Goal: Task Accomplishment & Management: Complete application form

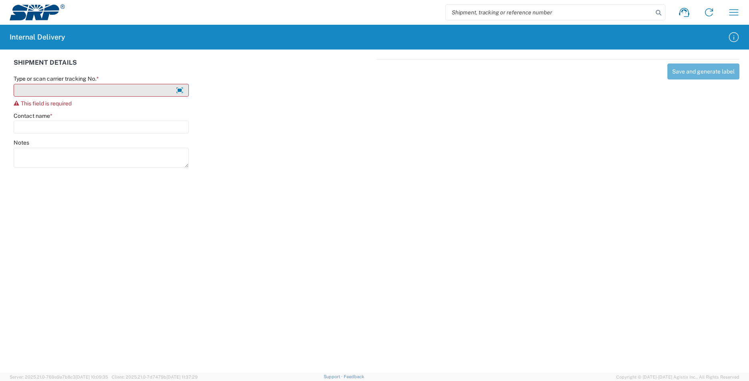
click at [106, 88] on input "Type or scan carrier tracking No. *" at bounding box center [101, 90] width 175 height 13
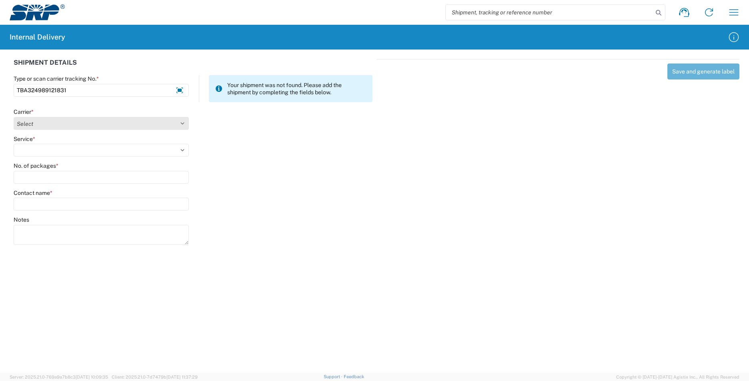
type input "TBA324989121831"
click at [181, 126] on select "Select Amazon Logistics ATI Trucking BC Dimerco Logistics Empire Southwest FedE…" at bounding box center [101, 123] width 175 height 13
select select "8933"
click at [14, 117] on select "Select Amazon Logistics ATI Trucking BC Dimerco Logistics Empire Southwest FedE…" at bounding box center [101, 123] width 175 height 13
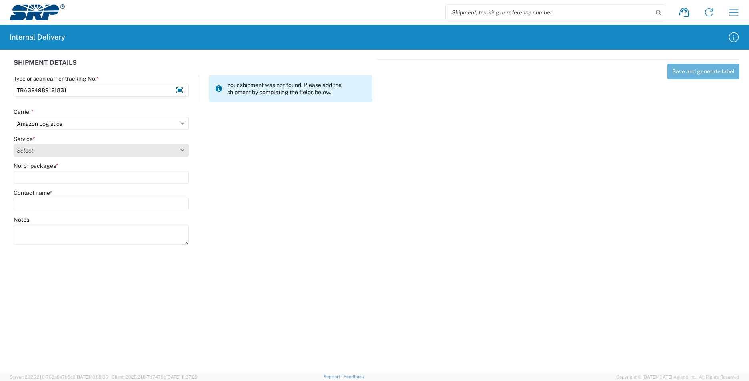
click at [183, 148] on select "Select Amazon Logistics TBA Rail TL Standard 3 - 5 Day" at bounding box center [101, 150] width 175 height 13
select select "24525"
click at [14, 144] on select "Select Amazon Logistics TBA Rail TL Standard 3 - 5 Day" at bounding box center [101, 150] width 175 height 13
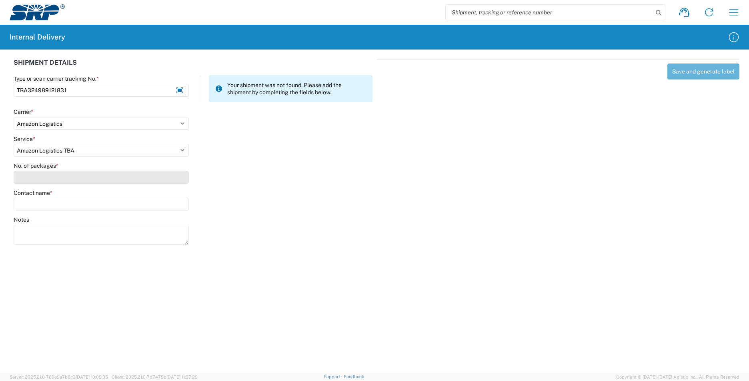
click at [184, 181] on input "No. of packages *" at bounding box center [101, 177] width 175 height 13
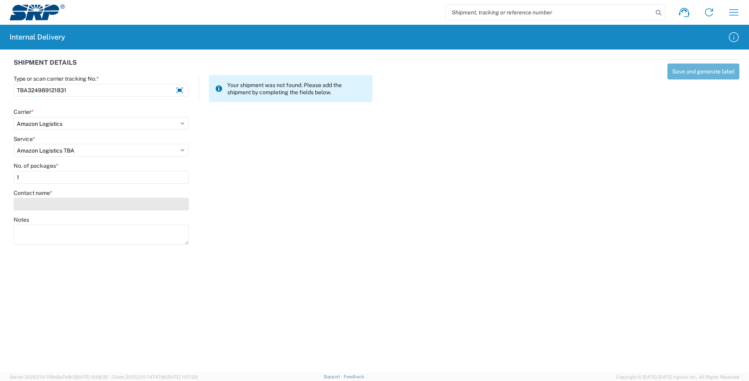
type input "1"
click at [152, 200] on input "Contact name *" at bounding box center [101, 204] width 175 height 13
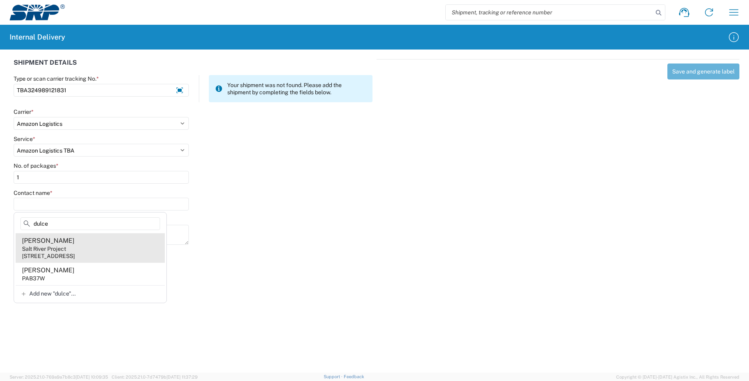
type input "dulce"
click at [80, 248] on agx-address-suggestion-item "[PERSON_NAME] Salt River Project [STREET_ADDRESS]" at bounding box center [90, 249] width 149 height 30
type input "[PERSON_NAME]"
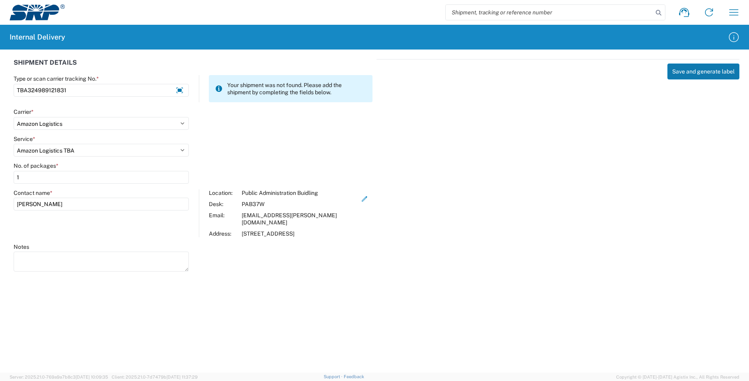
click at [676, 68] on button "Save and generate label" at bounding box center [703, 72] width 72 height 16
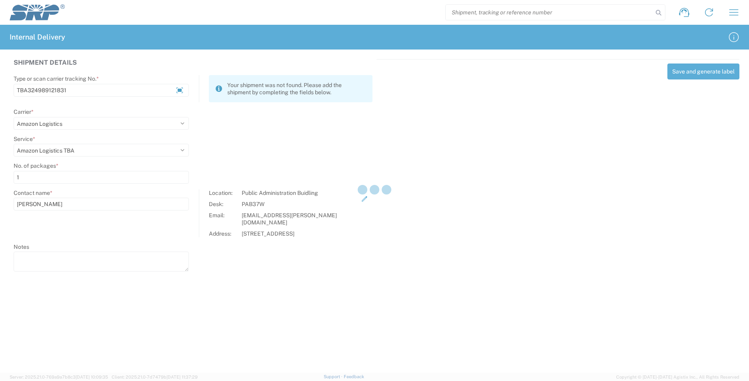
select select
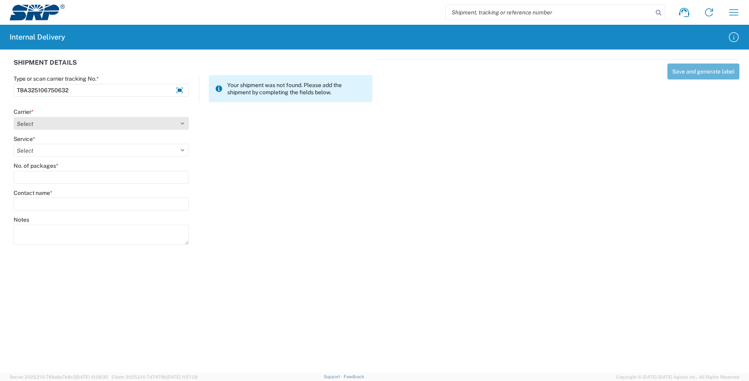
type input "TBA325106750632"
click at [183, 125] on select "Select Amazon Logistics ATI Trucking BC Dimerco Logistics Empire Southwest FedE…" at bounding box center [101, 123] width 175 height 13
select select "8933"
click at [14, 117] on select "Select Amazon Logistics ATI Trucking BC Dimerco Logistics Empire Southwest FedE…" at bounding box center [101, 123] width 175 height 13
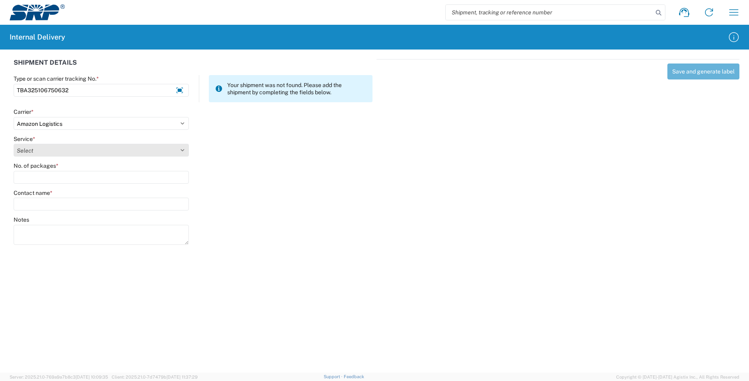
drag, startPoint x: 179, startPoint y: 151, endPoint x: 166, endPoint y: 151, distance: 13.2
click at [179, 151] on select "Select Amazon Logistics TBA Rail TL Standard 3 - 5 Day" at bounding box center [101, 150] width 175 height 13
select select "24525"
click at [14, 144] on select "Select Amazon Logistics TBA Rail TL Standard 3 - 5 Day" at bounding box center [101, 150] width 175 height 13
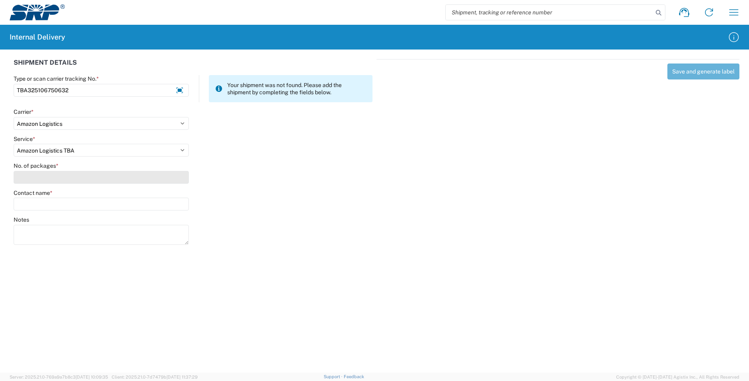
click at [61, 179] on input "No. of packages *" at bounding box center [101, 177] width 175 height 13
type input "2"
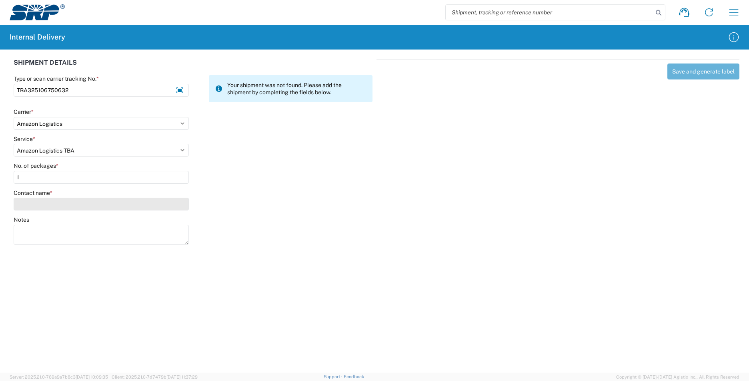
type input "1"
click at [58, 200] on input "Contact name *" at bounding box center [101, 204] width 175 height 13
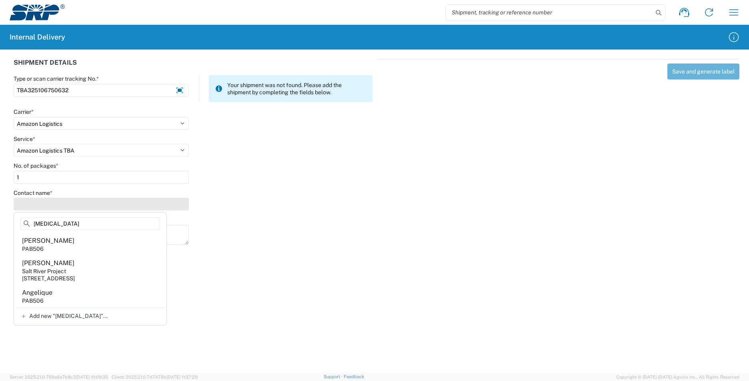
click at [72, 204] on input "Contact name *" at bounding box center [101, 204] width 175 height 13
click at [78, 204] on input "Contact name *" at bounding box center [101, 204] width 175 height 13
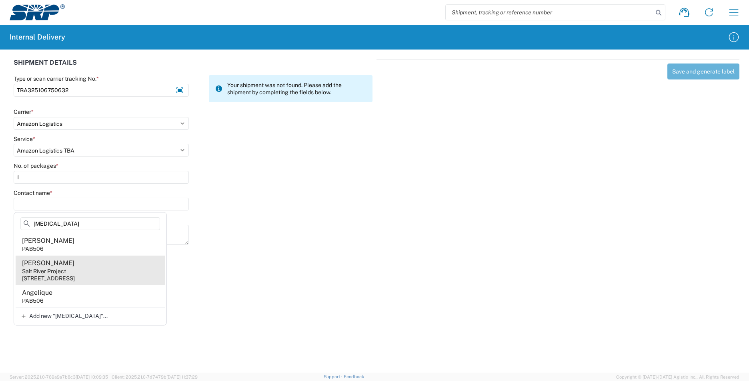
type input "[MEDICAL_DATA]"
click at [58, 273] on div "Salt River Project" at bounding box center [44, 271] width 44 height 7
type input "[PERSON_NAME]"
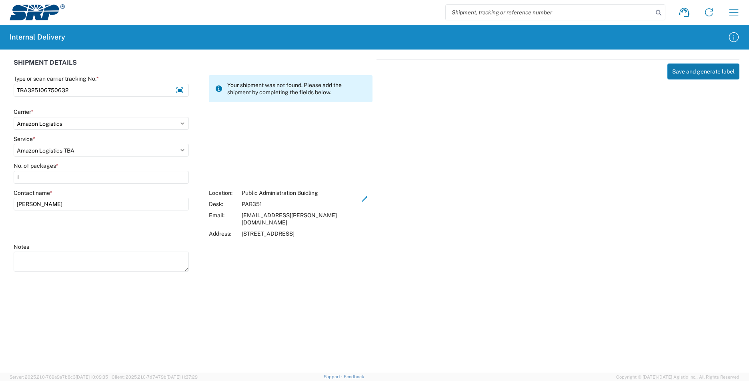
click at [685, 73] on button "Save and generate label" at bounding box center [703, 72] width 72 height 16
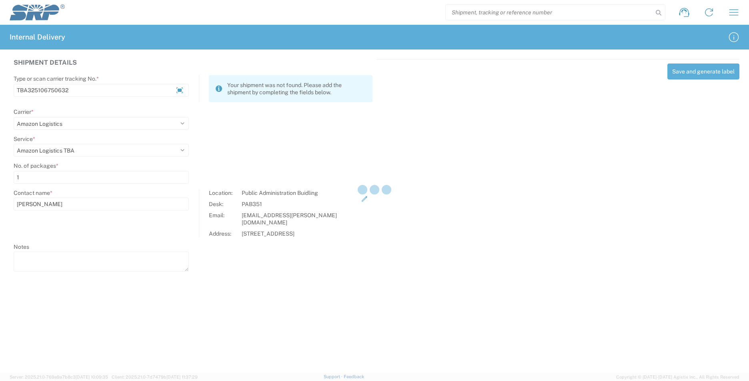
select select
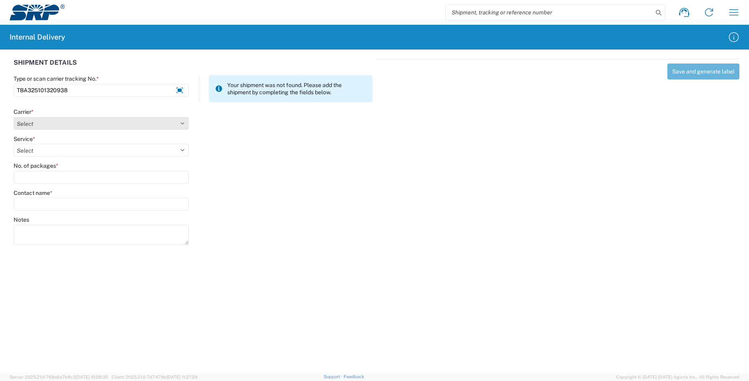
type input "TBA325101320938"
drag, startPoint x: 184, startPoint y: 123, endPoint x: 179, endPoint y: 123, distance: 5.6
click at [184, 123] on select "Select Amazon Logistics ATI Trucking BC Dimerco Logistics Empire Southwest FedE…" at bounding box center [101, 123] width 175 height 13
select select "8933"
click at [14, 117] on select "Select Amazon Logistics ATI Trucking BC Dimerco Logistics Empire Southwest FedE…" at bounding box center [101, 123] width 175 height 13
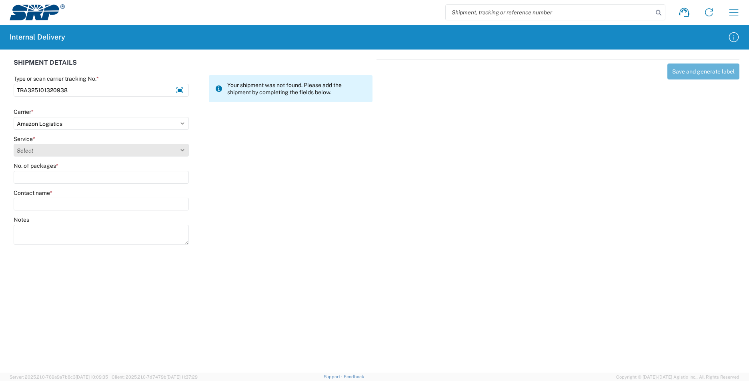
click at [180, 150] on select "Select Amazon Logistics TBA Rail TL Standard 3 - 5 Day" at bounding box center [101, 150] width 175 height 13
select select "24525"
click at [14, 144] on select "Select Amazon Logistics TBA Rail TL Standard 3 - 5 Day" at bounding box center [101, 150] width 175 height 13
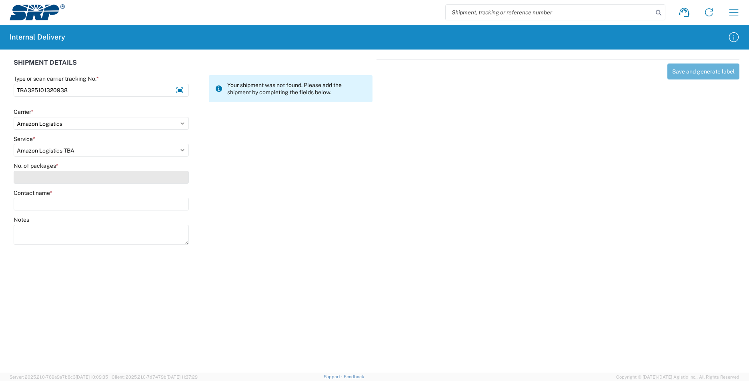
click at [66, 176] on input "No. of packages *" at bounding box center [101, 177] width 175 height 13
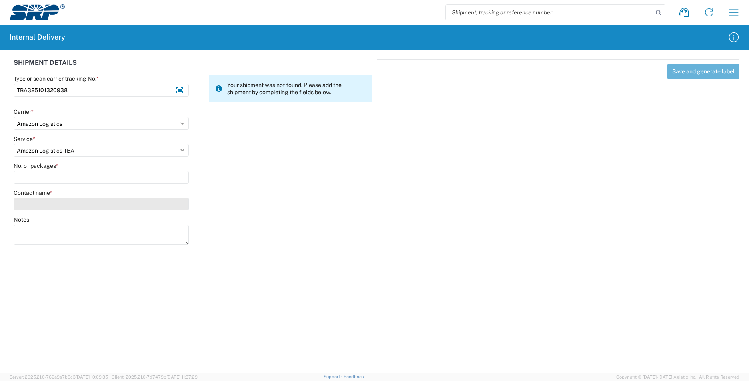
type input "1"
click at [78, 205] on input "Contact name *" at bounding box center [101, 204] width 175 height 13
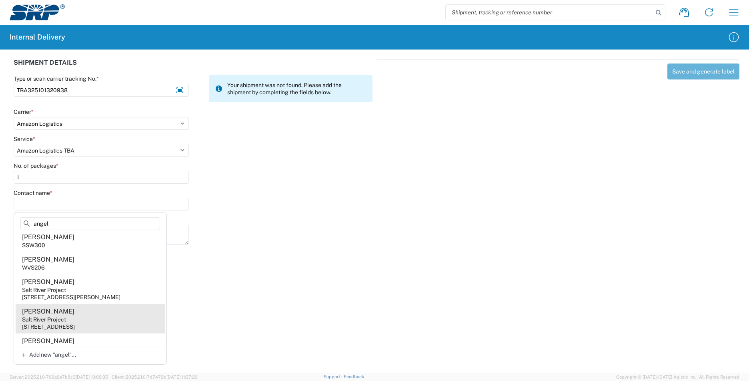
scroll to position [40, 0]
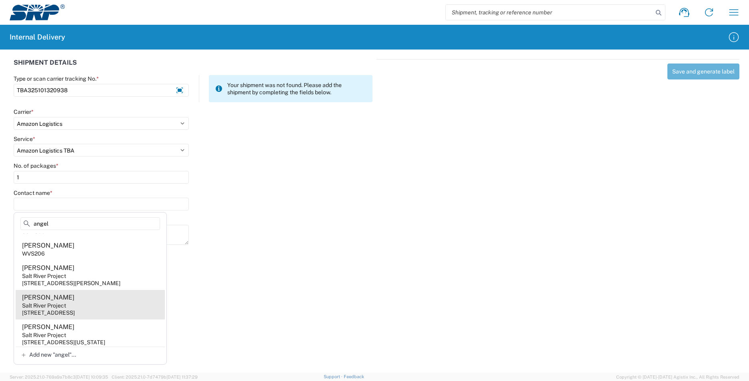
type input "angel"
click at [69, 317] on div "[STREET_ADDRESS]" at bounding box center [48, 312] width 53 height 7
type input "[PERSON_NAME]"
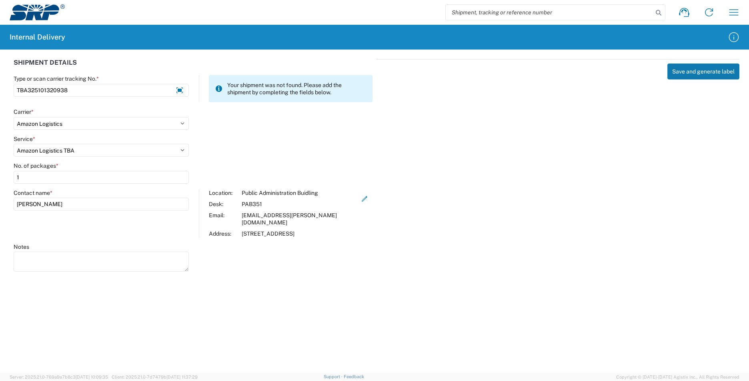
click at [709, 73] on button "Save and generate label" at bounding box center [703, 72] width 72 height 16
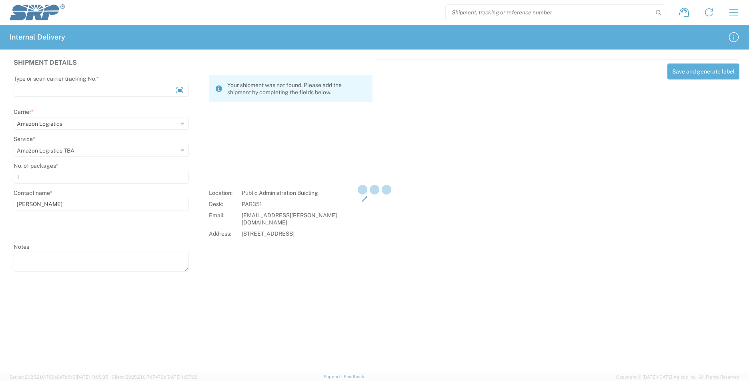
select select
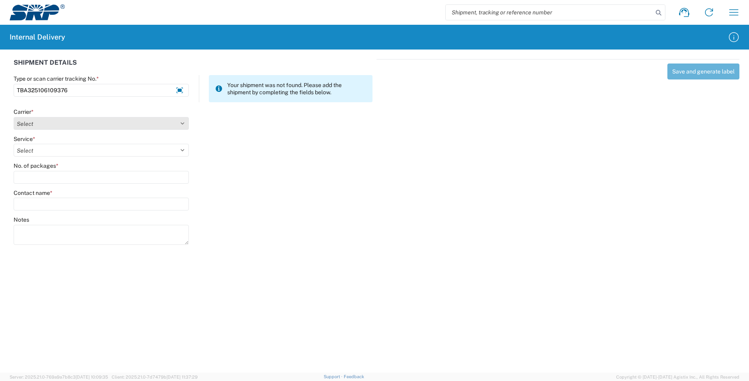
type input "TBA325106109376"
click at [180, 121] on select "Select Amazon Logistics ATI Trucking BC Dimerco Logistics Empire Southwest FedE…" at bounding box center [101, 123] width 175 height 13
select select "8933"
click at [14, 117] on select "Select Amazon Logistics ATI Trucking BC Dimerco Logistics Empire Southwest FedE…" at bounding box center [101, 123] width 175 height 13
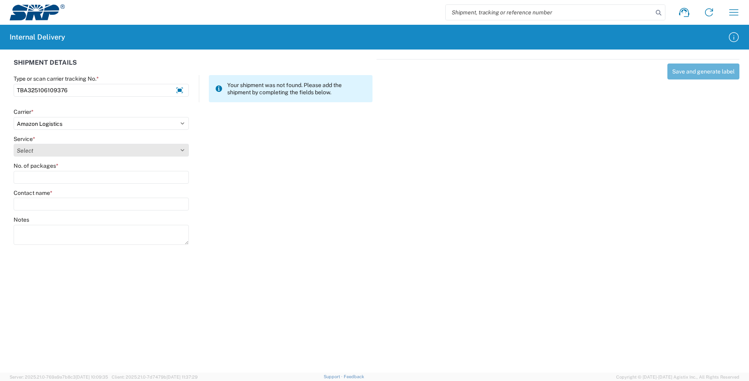
click at [183, 150] on select "Select Amazon Logistics TBA Rail TL Standard 3 - 5 Day" at bounding box center [101, 150] width 175 height 13
select select "24525"
click at [14, 144] on select "Select Amazon Logistics TBA Rail TL Standard 3 - 5 Day" at bounding box center [101, 150] width 175 height 13
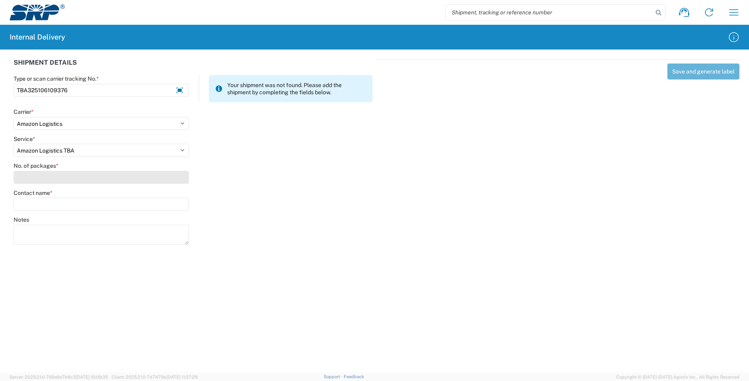
click at [46, 180] on input "No. of packages *" at bounding box center [101, 177] width 175 height 13
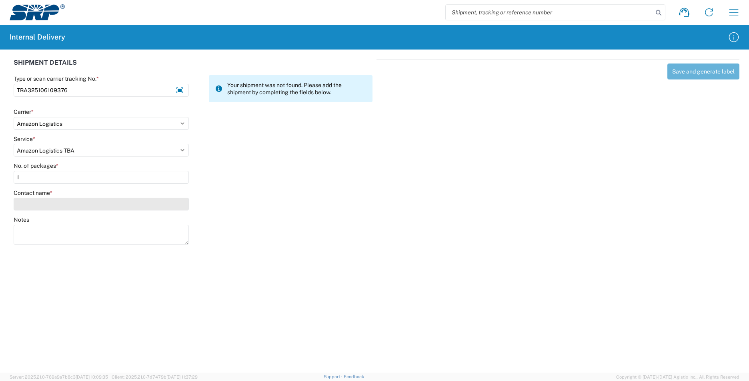
type input "1"
drag, startPoint x: 59, startPoint y: 203, endPoint x: 56, endPoint y: 200, distance: 4.5
click at [58, 203] on input "Contact name *" at bounding box center [101, 204] width 175 height 13
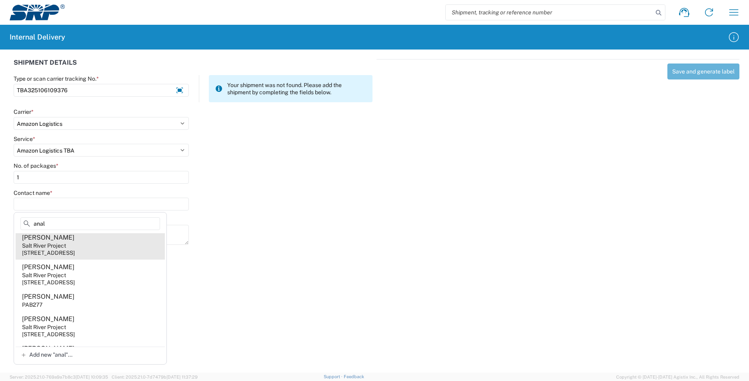
scroll to position [80, 0]
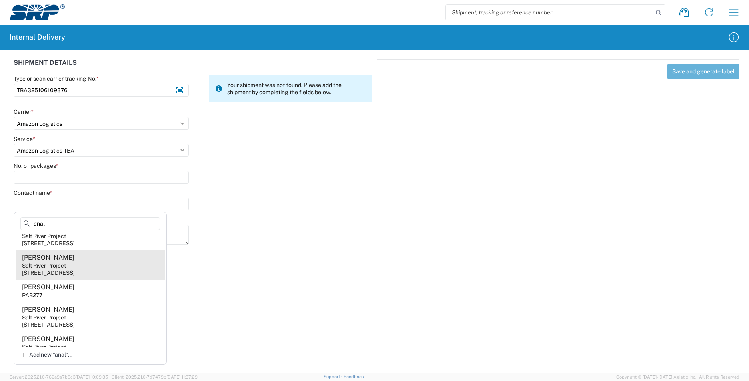
type input "anal"
click at [54, 268] on div "Salt River Project" at bounding box center [44, 265] width 44 height 7
type input "[PERSON_NAME]"
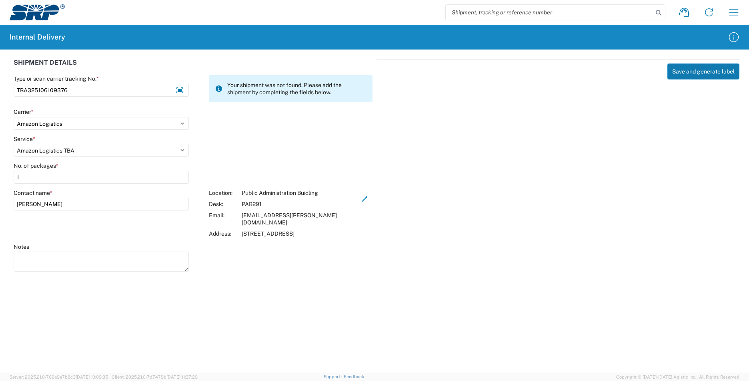
click at [695, 68] on button "Save and generate label" at bounding box center [703, 72] width 72 height 16
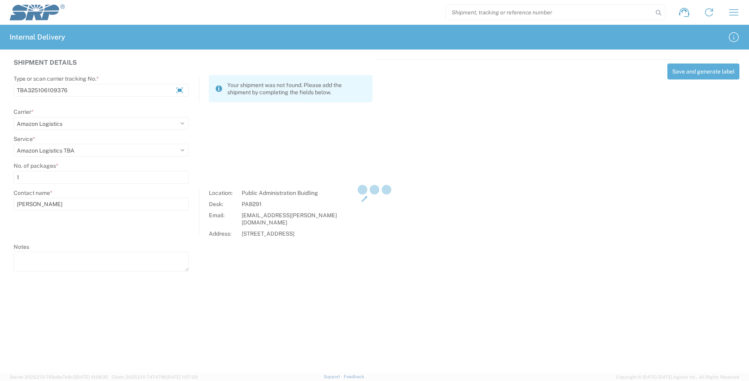
select select
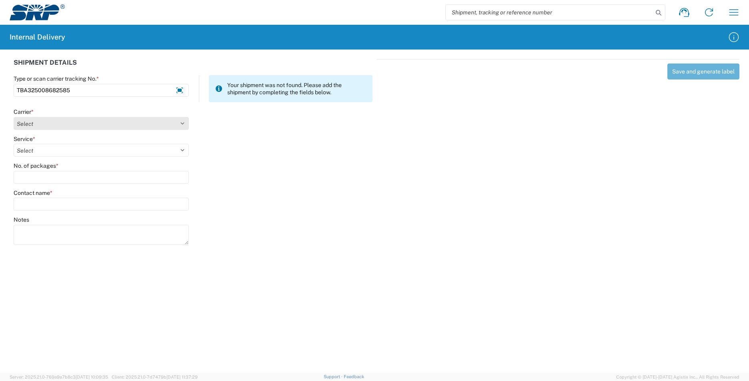
type input "TBA325008682585"
click at [183, 124] on select "Select Amazon Logistics ATI Trucking BC Dimerco Logistics Empire Southwest FedE…" at bounding box center [101, 123] width 175 height 13
select select "8933"
click at [14, 117] on select "Select Amazon Logistics ATI Trucking BC Dimerco Logistics Empire Southwest FedE…" at bounding box center [101, 123] width 175 height 13
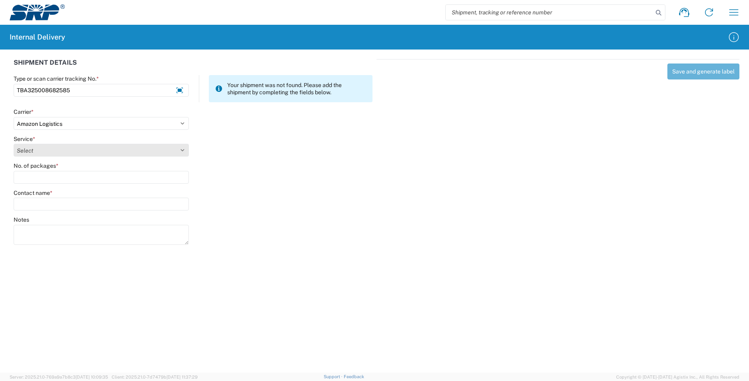
click at [182, 153] on select "Select Amazon Logistics TBA Rail TL Standard 3 - 5 Day" at bounding box center [101, 150] width 175 height 13
select select "24525"
click at [14, 144] on select "Select Amazon Logistics TBA Rail TL Standard 3 - 5 Day" at bounding box center [101, 150] width 175 height 13
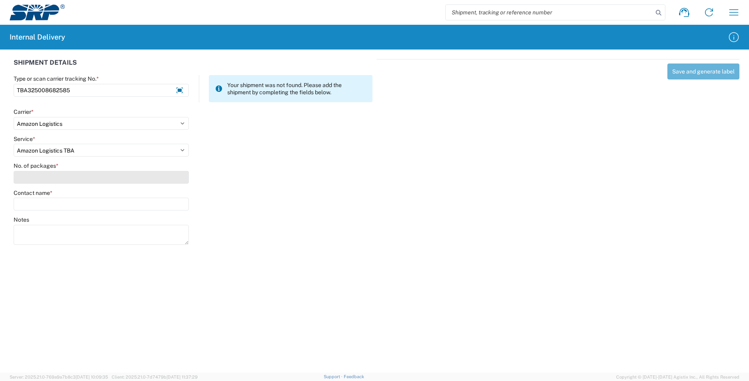
click at [58, 179] on input "No. of packages *" at bounding box center [101, 177] width 175 height 13
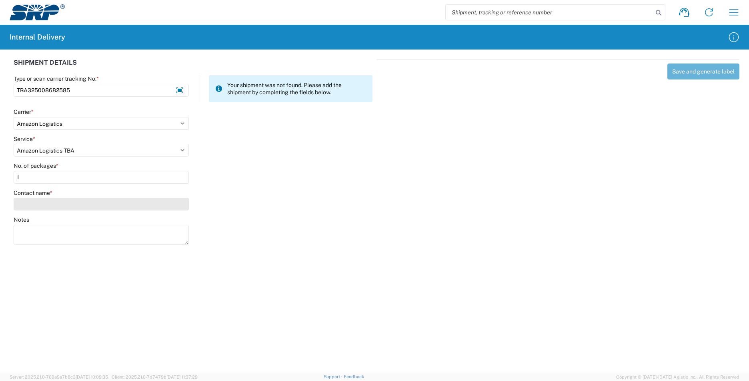
type input "1"
click at [64, 200] on input "Contact name *" at bounding box center [101, 204] width 175 height 13
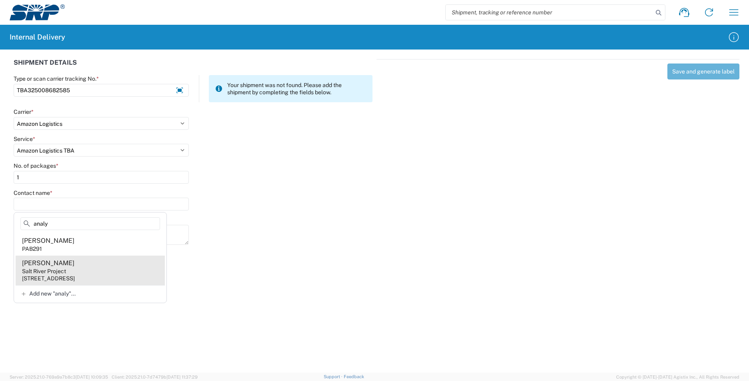
type input "analy"
click at [56, 278] on div "[STREET_ADDRESS]" at bounding box center [48, 278] width 53 height 7
type input "[PERSON_NAME]"
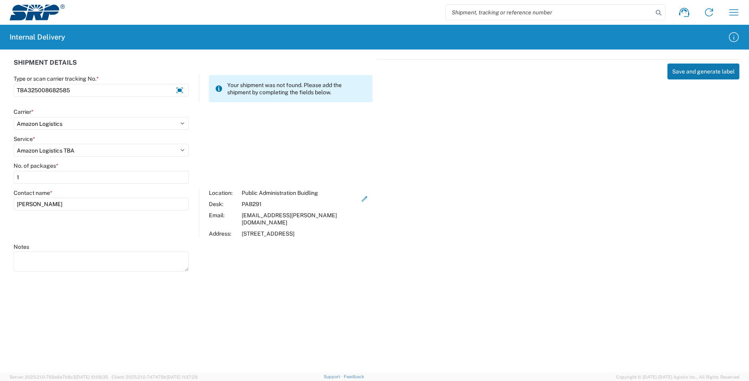
click at [702, 72] on button "Save and generate label" at bounding box center [703, 72] width 72 height 16
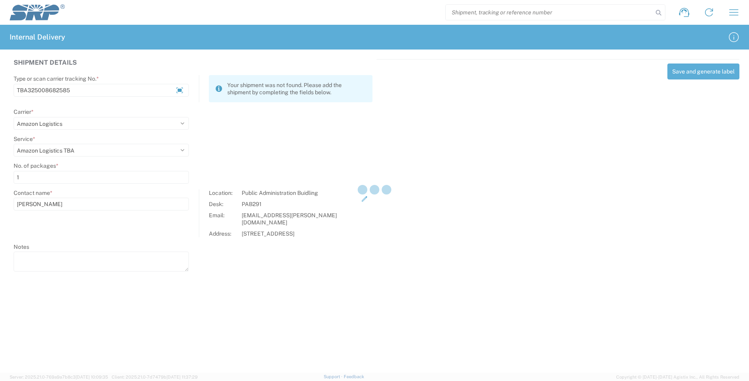
select select
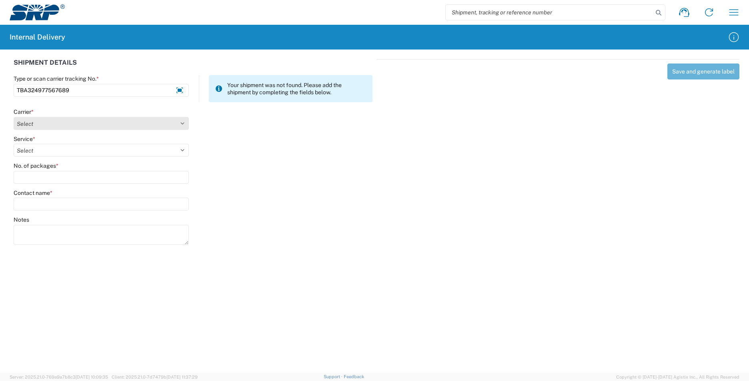
type input "TBA324977567689"
click at [183, 124] on select "Select Amazon Logistics ATI Trucking BC Dimerco Logistics Empire Southwest FedE…" at bounding box center [101, 123] width 175 height 13
select select "8933"
click at [14, 117] on select "Select Amazon Logistics ATI Trucking BC Dimerco Logistics Empire Southwest FedE…" at bounding box center [101, 123] width 175 height 13
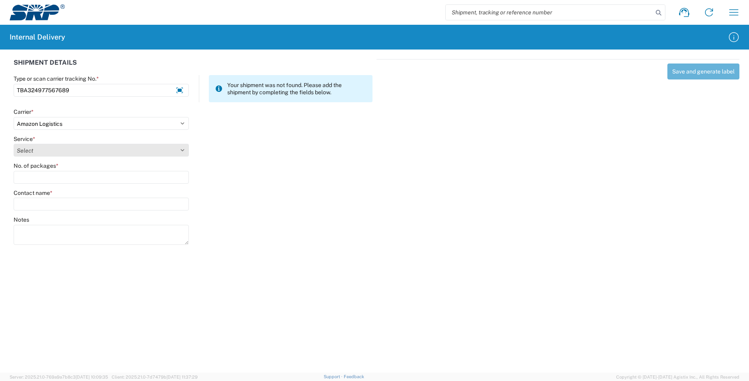
click at [184, 149] on select "Select Amazon Logistics TBA Rail TL Standard 3 - 5 Day" at bounding box center [101, 150] width 175 height 13
select select "24525"
click at [14, 144] on select "Select Amazon Logistics TBA Rail TL Standard 3 - 5 Day" at bounding box center [101, 150] width 175 height 13
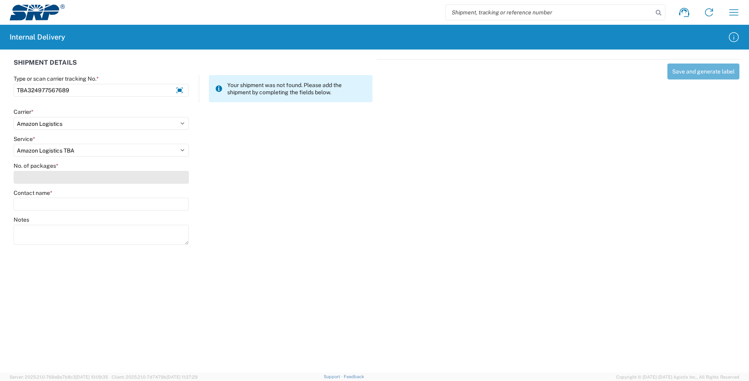
click at [56, 180] on input "No. of packages *" at bounding box center [101, 177] width 175 height 13
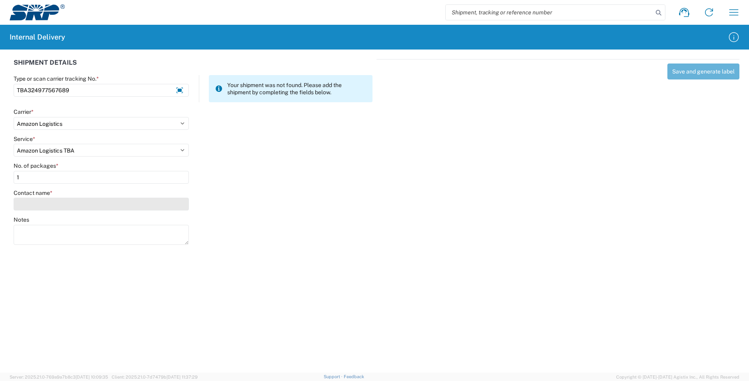
type input "1"
click at [62, 200] on input "Contact name *" at bounding box center [101, 204] width 175 height 13
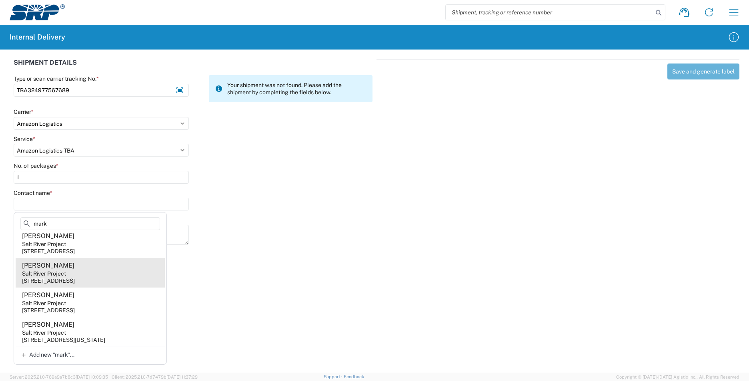
scroll to position [1388, 0]
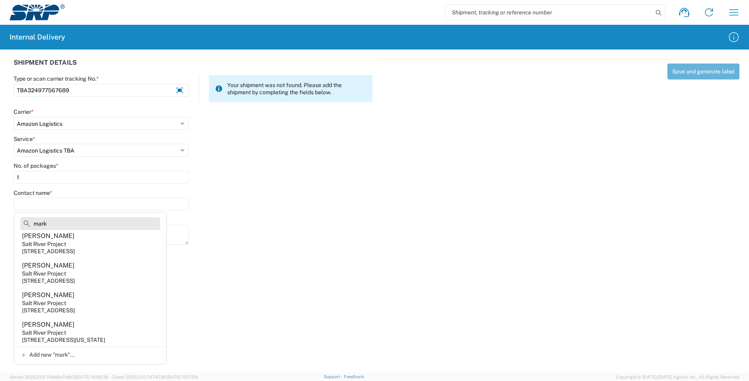
click at [81, 224] on input "mark" at bounding box center [90, 224] width 140 height 13
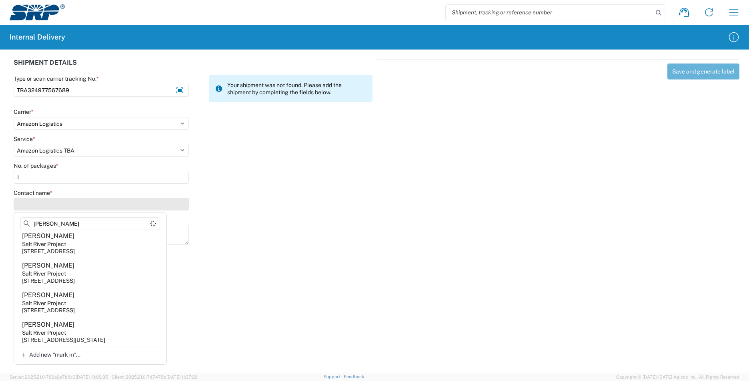
scroll to position [64, 0]
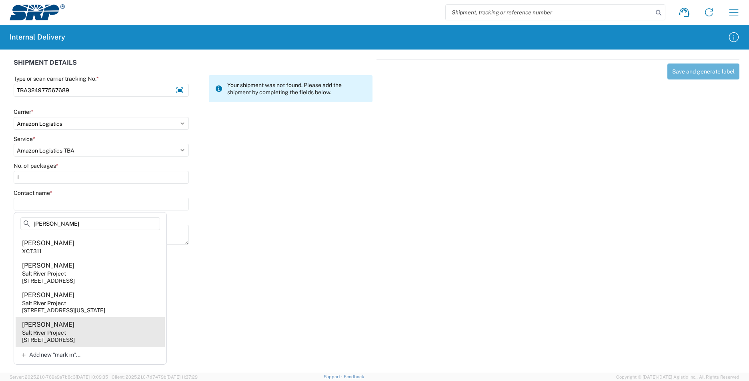
type input "[PERSON_NAME]"
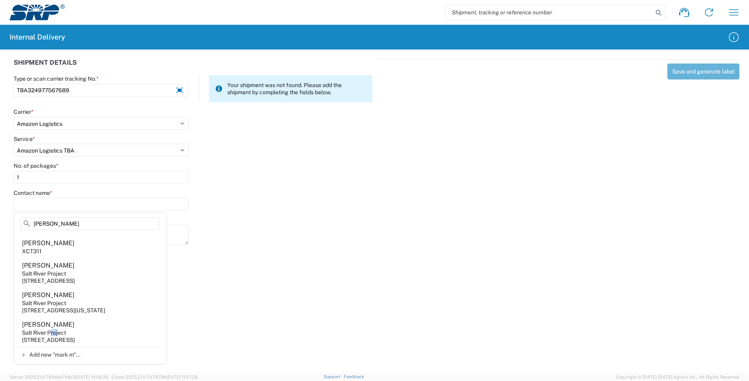
drag, startPoint x: 52, startPoint y: 332, endPoint x: 62, endPoint y: 325, distance: 11.9
click at [61, 329] on agx-address-suggestion-item "[PERSON_NAME] Salt River Project [STREET_ADDRESS]" at bounding box center [90, 332] width 149 height 30
type input "[PERSON_NAME]"
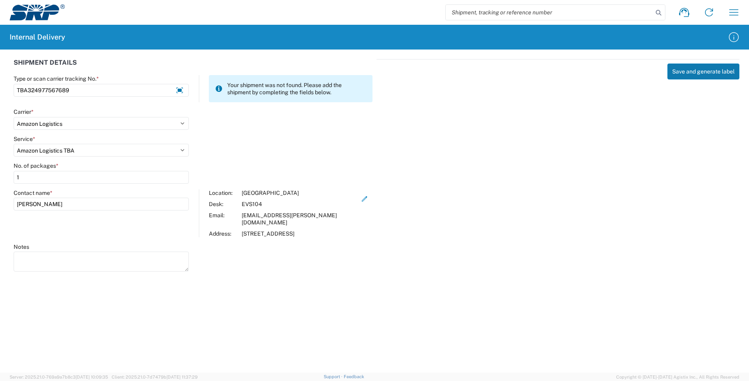
click at [715, 70] on button "Save and generate label" at bounding box center [703, 72] width 72 height 16
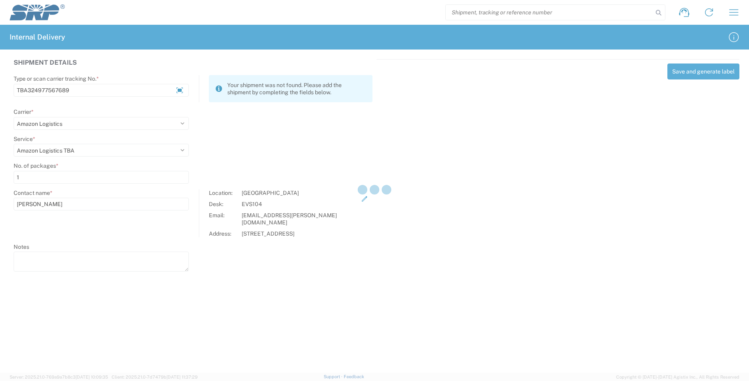
select select
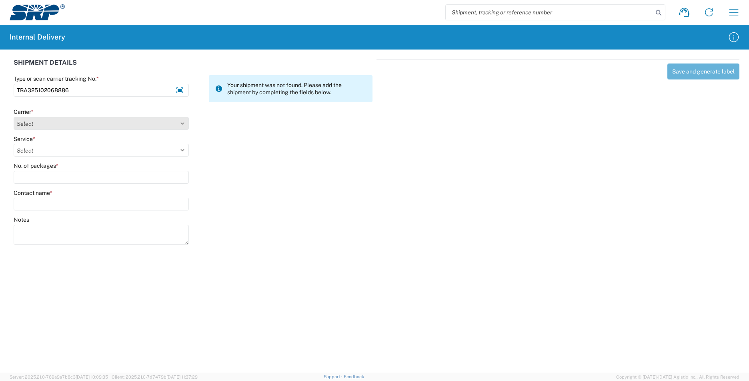
type input "TBA325102068886"
click at [184, 121] on select "Select Amazon Logistics ATI Trucking BC Dimerco Logistics Empire Southwest FedE…" at bounding box center [101, 123] width 175 height 13
select select "8933"
click at [14, 117] on select "Select Amazon Logistics ATI Trucking BC Dimerco Logistics Empire Southwest FedE…" at bounding box center [101, 123] width 175 height 13
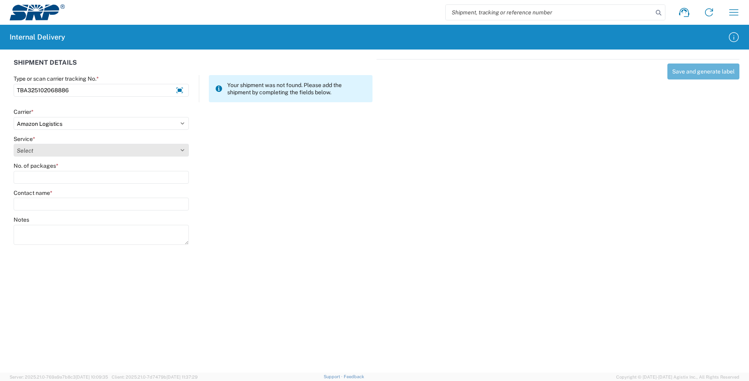
click at [184, 149] on select "Select Amazon Logistics TBA Rail TL Standard 3 - 5 Day" at bounding box center [101, 150] width 175 height 13
select select "24525"
click at [14, 144] on select "Select Amazon Logistics TBA Rail TL Standard 3 - 5 Day" at bounding box center [101, 150] width 175 height 13
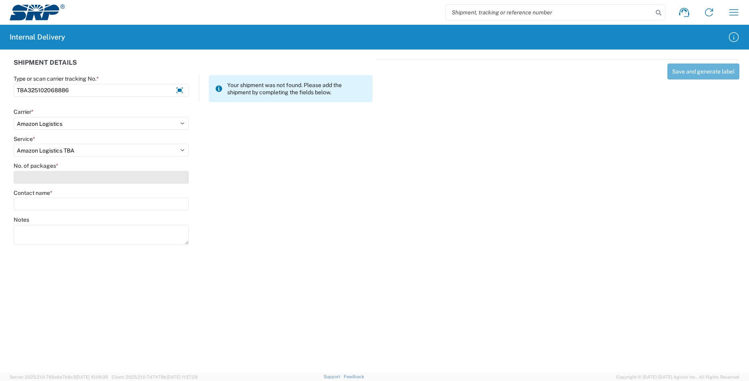
click at [71, 179] on input "No. of packages *" at bounding box center [101, 177] width 175 height 13
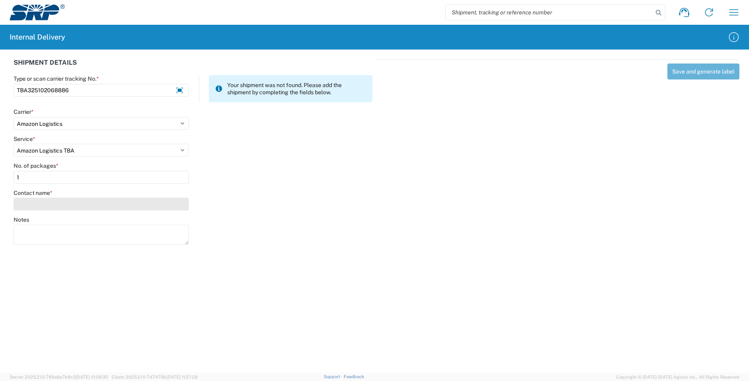
type input "1"
click at [98, 205] on input "Contact name *" at bounding box center [101, 204] width 175 height 13
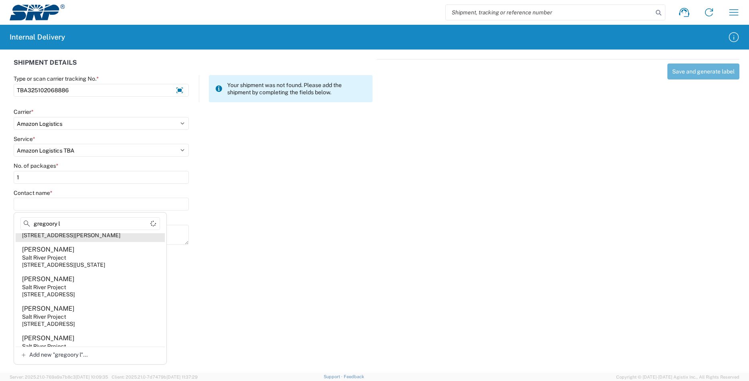
scroll to position [0, 0]
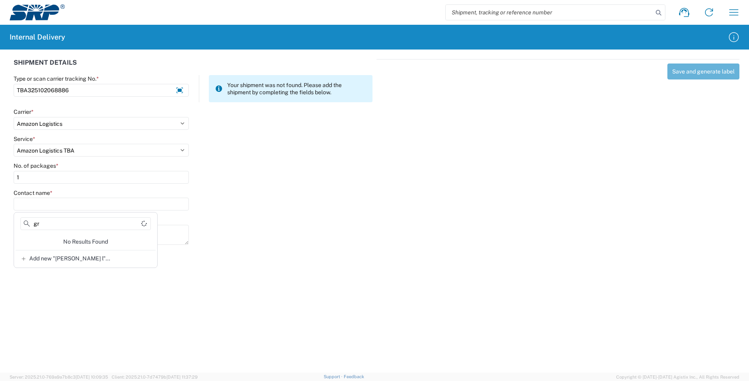
type input "g"
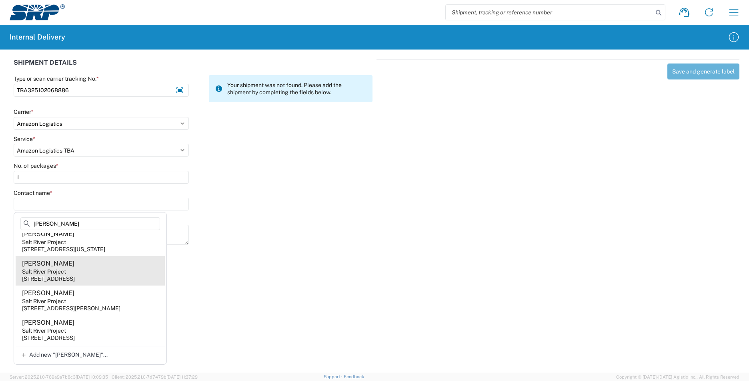
scroll to position [240, 0]
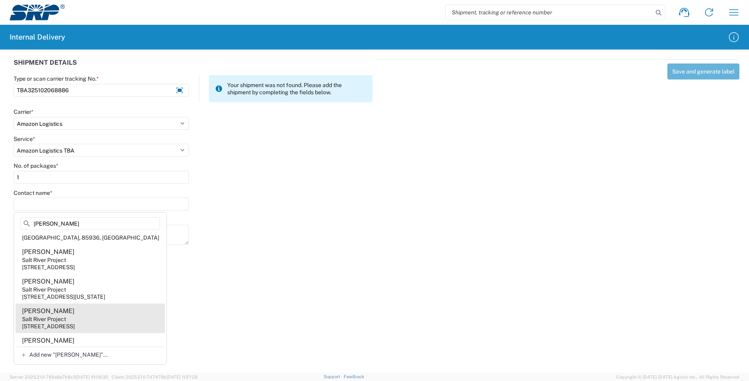
type input "[PERSON_NAME]"
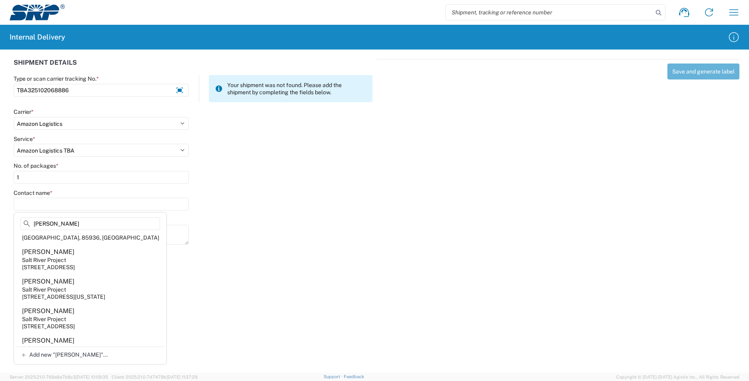
click at [89, 311] on agx-address-suggestion-item "[PERSON_NAME] Salt River Project [STREET_ADDRESS]" at bounding box center [90, 319] width 149 height 30
type input "[PERSON_NAME]"
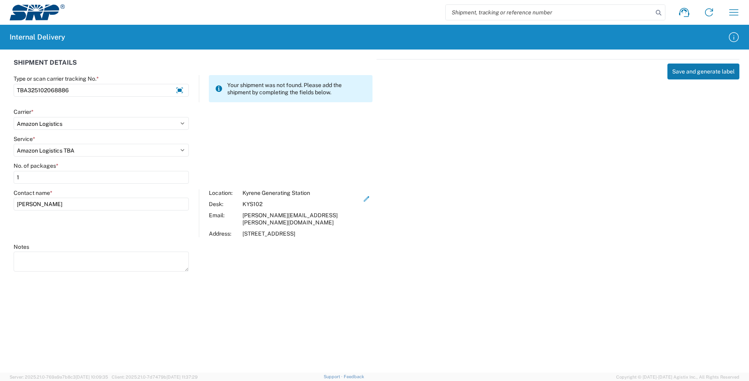
click at [702, 72] on button "Save and generate label" at bounding box center [703, 72] width 72 height 16
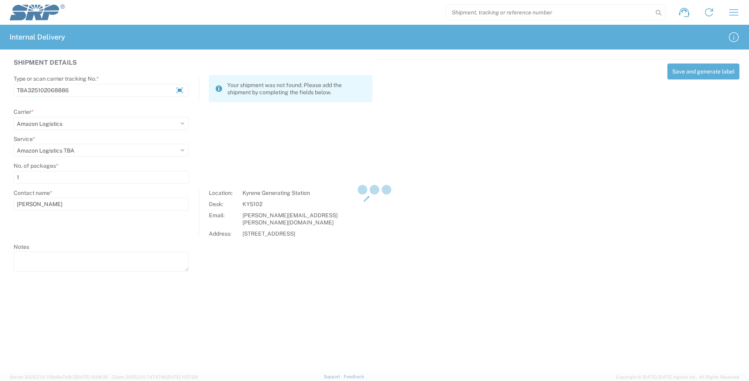
select select
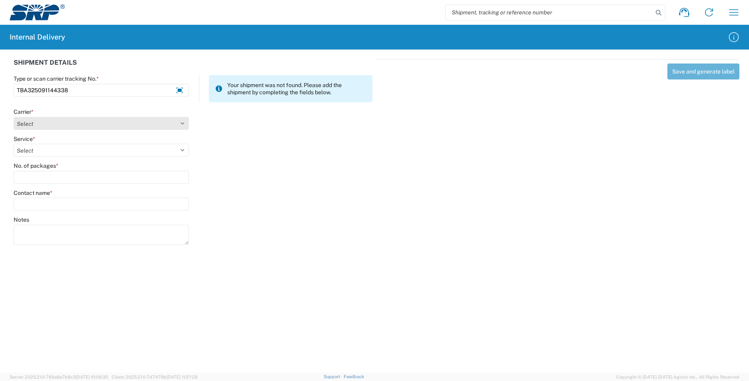
type input "TBA325091144338"
drag, startPoint x: 184, startPoint y: 123, endPoint x: 179, endPoint y: 124, distance: 4.5
click at [183, 123] on select "Select Amazon Logistics ATI Trucking BC Dimerco Logistics Empire Southwest FedE…" at bounding box center [101, 123] width 175 height 13
select select "8933"
click at [14, 117] on select "Select Amazon Logistics ATI Trucking BC Dimerco Logistics Empire Southwest FedE…" at bounding box center [101, 123] width 175 height 13
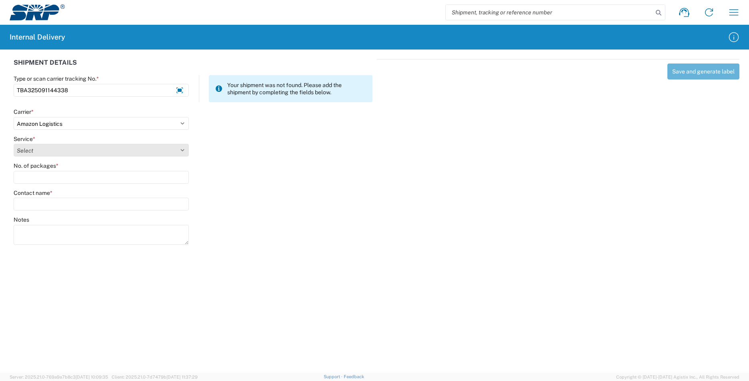
click at [183, 152] on select "Select Amazon Logistics TBA Rail TL Standard 3 - 5 Day" at bounding box center [101, 150] width 175 height 13
select select "24525"
click at [14, 144] on select "Select Amazon Logistics TBA Rail TL Standard 3 - 5 Day" at bounding box center [101, 150] width 175 height 13
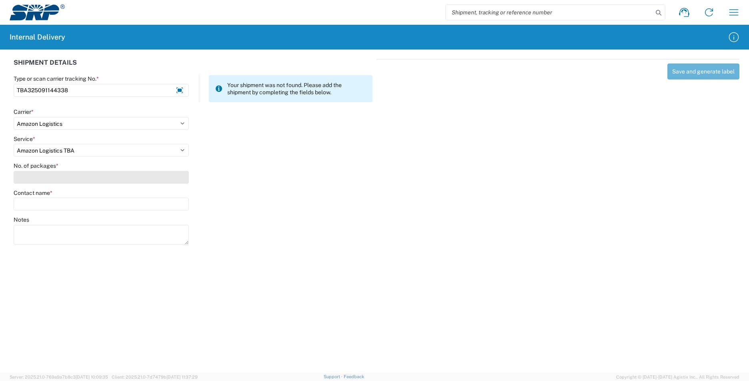
click at [88, 178] on input "No. of packages *" at bounding box center [101, 177] width 175 height 13
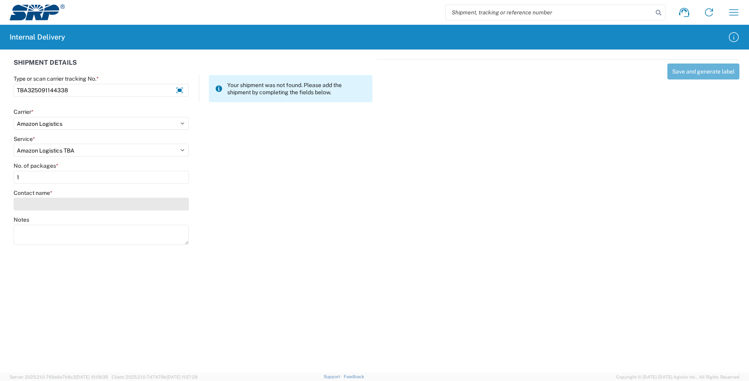
type input "1"
click at [108, 205] on input "Contact name *" at bounding box center [101, 204] width 175 height 13
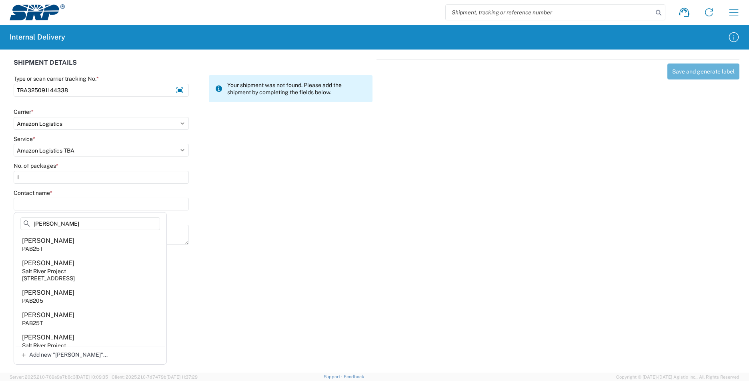
type input "[PERSON_NAME]"
click at [50, 242] on div "[PERSON_NAME]" at bounding box center [48, 241] width 52 height 9
type input "[PERSON_NAME]"
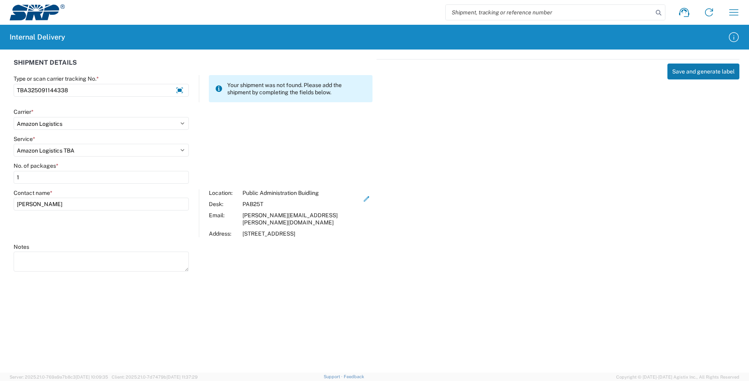
click at [708, 71] on button "Save and generate label" at bounding box center [703, 72] width 72 height 16
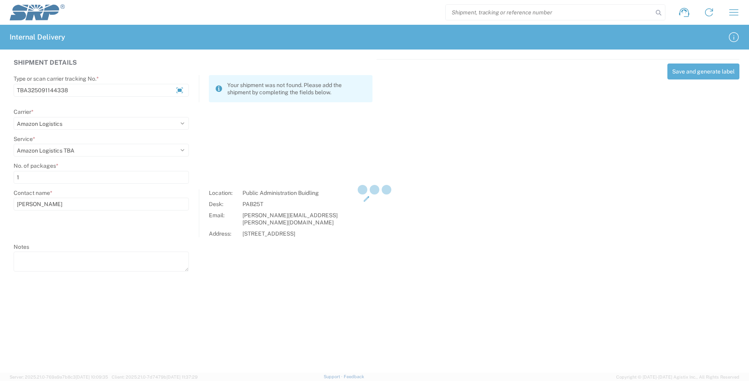
select select
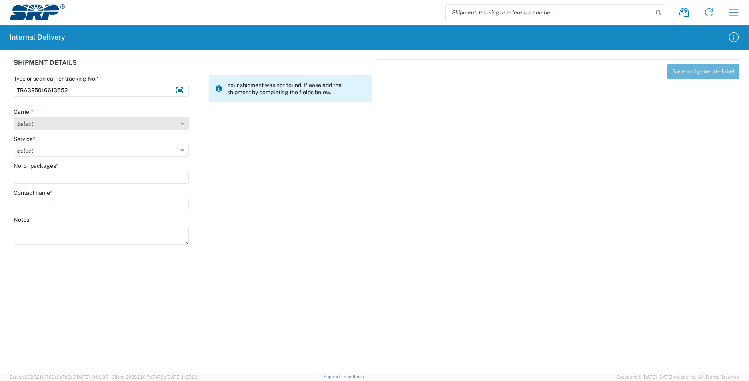
type input "TBA325016613652"
click at [186, 122] on select "Select Amazon Logistics ATI Trucking BC Dimerco Logistics Empire Southwest FedE…" at bounding box center [101, 123] width 175 height 13
select select "8933"
click at [14, 117] on select "Select Amazon Logistics ATI Trucking BC Dimerco Logistics Empire Southwest FedE…" at bounding box center [101, 123] width 175 height 13
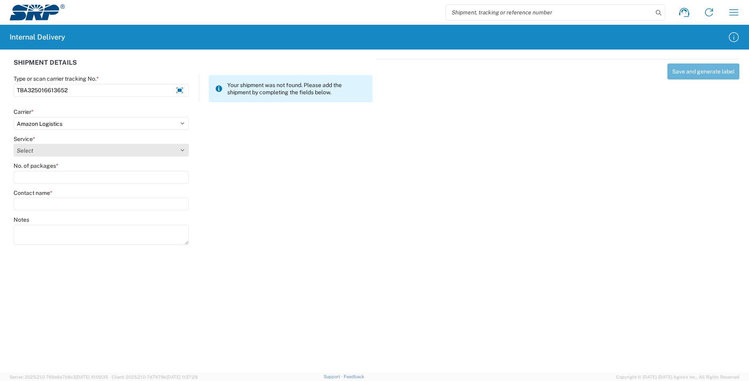
click at [181, 151] on select "Select Amazon Logistics TBA Rail TL Standard 3 - 5 Day" at bounding box center [101, 150] width 175 height 13
select select "24525"
click at [14, 144] on select "Select Amazon Logistics TBA Rail TL Standard 3 - 5 Day" at bounding box center [101, 150] width 175 height 13
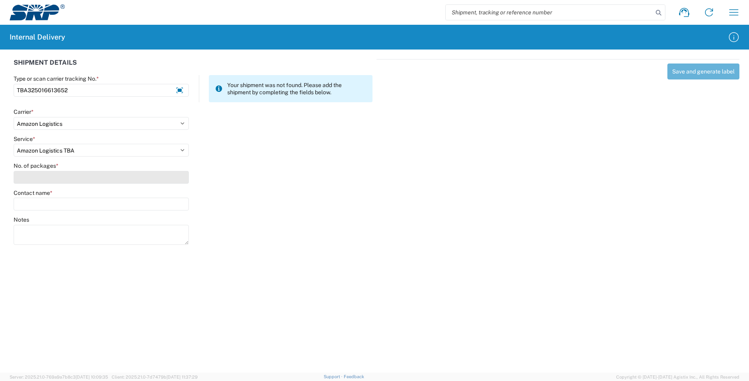
click at [104, 179] on input "No. of packages *" at bounding box center [101, 177] width 175 height 13
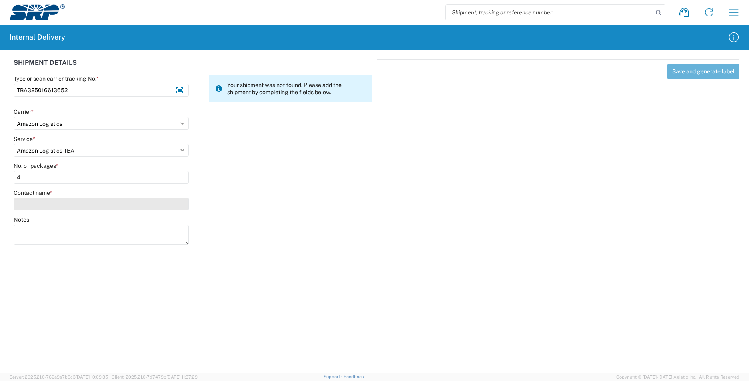
type input "4"
click at [116, 202] on input "Contact name *" at bounding box center [101, 204] width 175 height 13
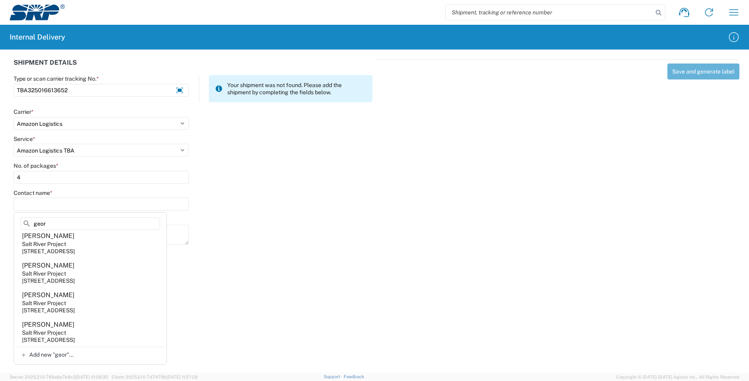
scroll to position [249, 0]
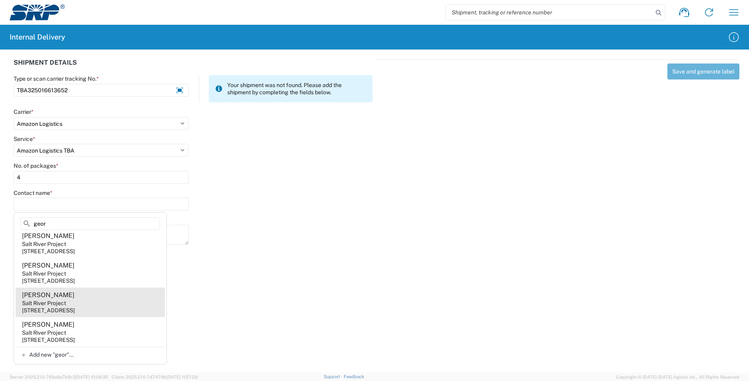
type input "geor"
click at [84, 304] on agx-address-suggestion-item "[PERSON_NAME] Salt River Project [STREET_ADDRESS]" at bounding box center [90, 303] width 149 height 30
type input "[PERSON_NAME]"
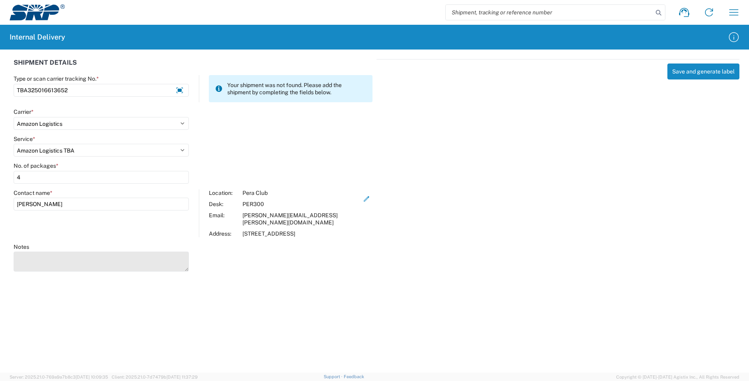
click at [20, 252] on textarea "Notes" at bounding box center [101, 262] width 175 height 20
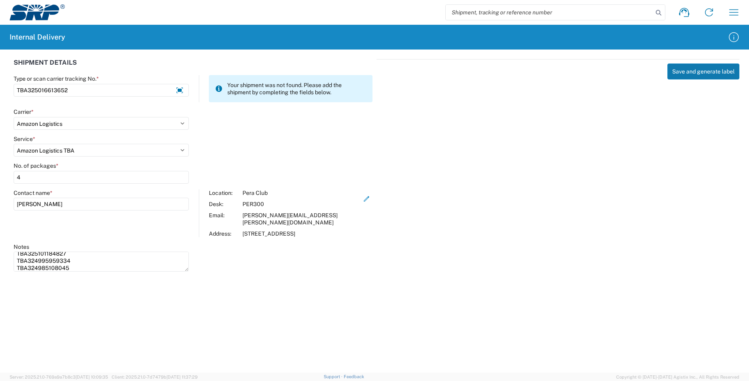
type textarea "TBA325101184827 TBA324995959334 TBA324985108045"
click at [701, 72] on button "Save and generate label" at bounding box center [703, 72] width 72 height 16
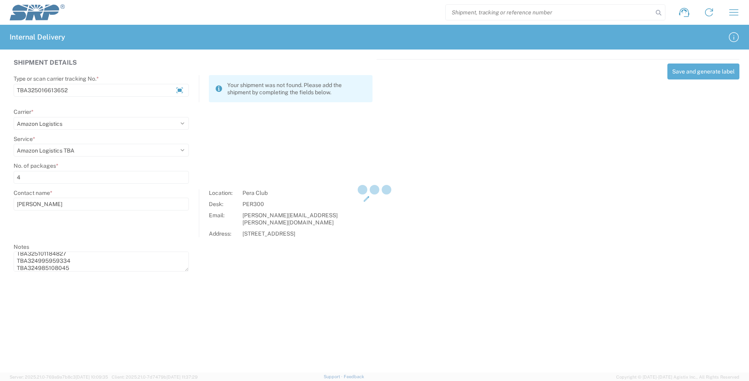
select select
